Goal: Information Seeking & Learning: Learn about a topic

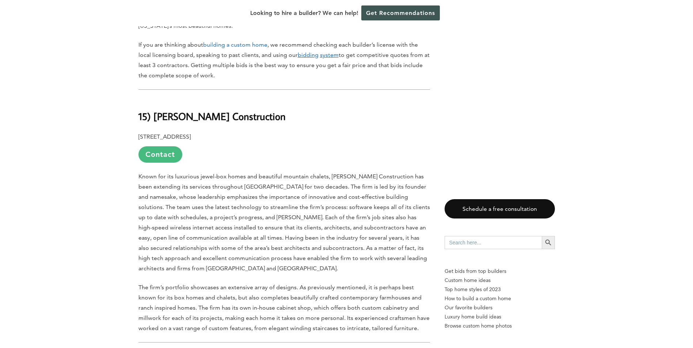
scroll to position [438, 0]
drag, startPoint x: 274, startPoint y: 117, endPoint x: 155, endPoint y: 119, distance: 119.1
click at [155, 119] on h2 "15) [PERSON_NAME] Construction" at bounding box center [283, 111] width 291 height 25
copy b "[PERSON_NAME] Construction"
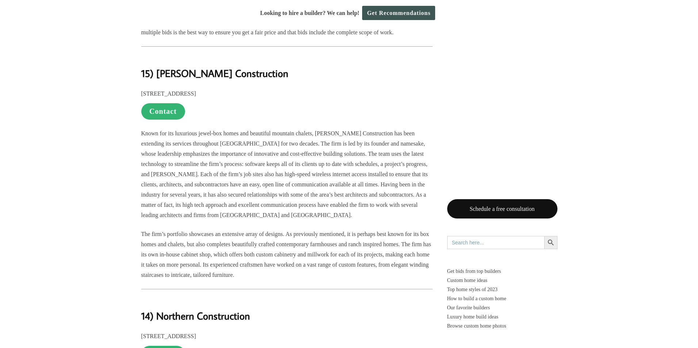
scroll to position [568, 0]
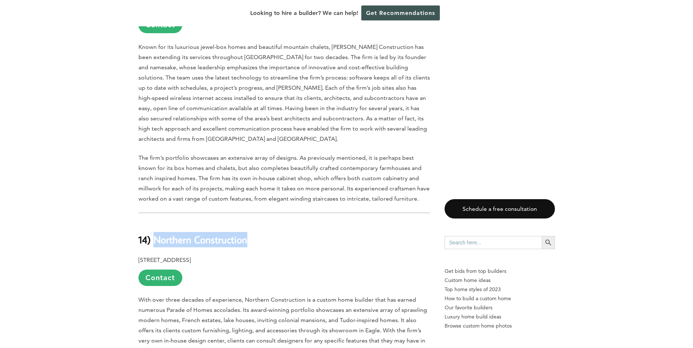
drag, startPoint x: 253, startPoint y: 240, endPoint x: 153, endPoint y: 239, distance: 99.3
click at [153, 240] on h2 "14) Northern Construction" at bounding box center [283, 234] width 291 height 25
drag, startPoint x: 153, startPoint y: 239, endPoint x: 161, endPoint y: 237, distance: 7.6
copy b "Northern Construction"
